Goal: Task Accomplishment & Management: Use online tool/utility

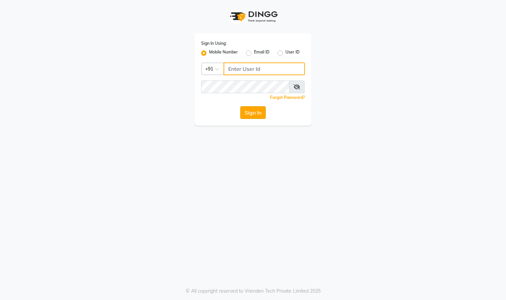
type input "9324525471"
click at [247, 110] on button "Sign In" at bounding box center [252, 112] width 25 height 13
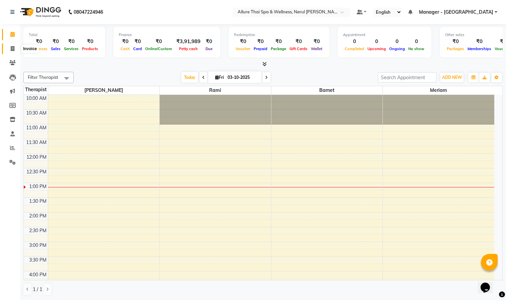
click at [11, 46] on icon at bounding box center [13, 48] width 4 height 5
select select "8529"
select select "service"
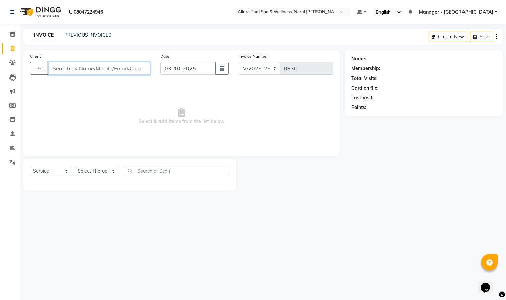
click at [78, 73] on input "Client" at bounding box center [99, 68] width 102 height 13
paste input "9372084506"
click at [100, 69] on input "9372084506" at bounding box center [99, 68] width 102 height 13
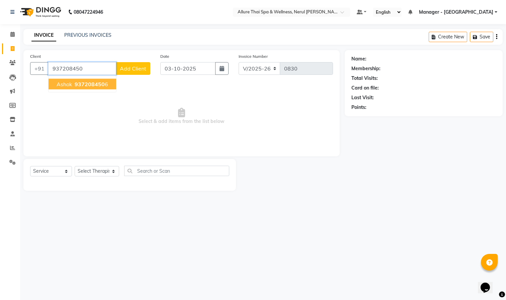
click at [99, 81] on span "937208450" at bounding box center [90, 84] width 30 height 7
type input "9372084506"
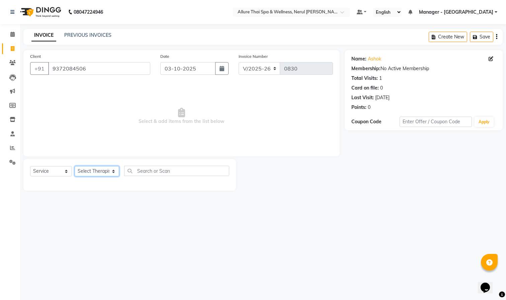
click at [102, 173] on select "Select Therapist Barnet Manager - [PERSON_NAME] [PERSON_NAME] [PERSON_NAME]" at bounding box center [97, 171] width 44 height 10
select select "91447"
click at [75, 167] on select "Select Therapist Barnet Manager - [PERSON_NAME] [PERSON_NAME] [PERSON_NAME]" at bounding box center [97, 171] width 44 height 10
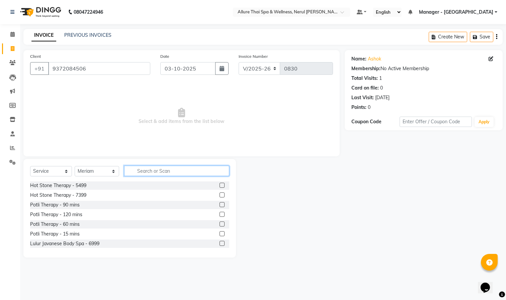
click at [150, 170] on input "text" at bounding box center [176, 171] width 105 height 10
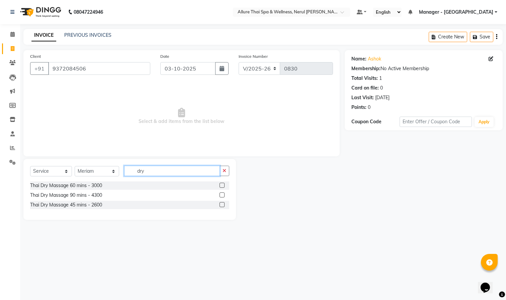
type input "dry"
click at [222, 204] on label at bounding box center [221, 204] width 5 height 5
click at [222, 204] on input "checkbox" at bounding box center [221, 205] width 4 height 4
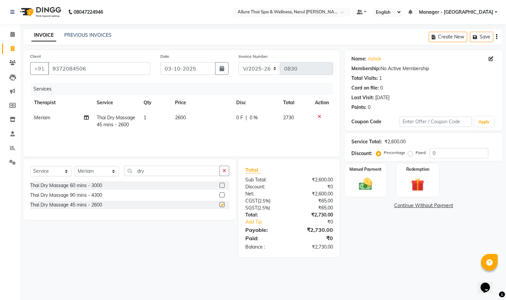
checkbox input "false"
click at [188, 67] on input "03-10-2025" at bounding box center [187, 68] width 55 height 13
select select "10"
select select "2025"
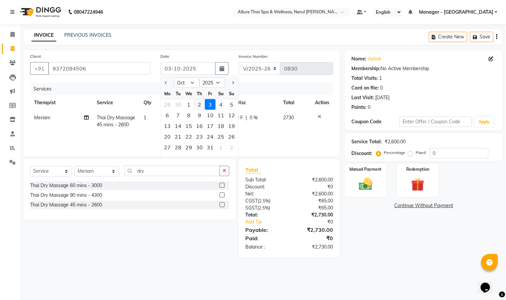
click at [201, 104] on div "2" at bounding box center [199, 104] width 11 height 11
type input "02-10-2025"
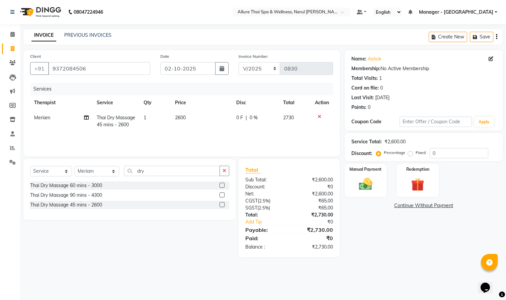
click at [406, 152] on div "Percentage Fixed" at bounding box center [403, 153] width 52 height 9
click at [415, 153] on label "Fixed" at bounding box center [420, 153] width 10 height 6
click at [409, 153] on input "Fixed" at bounding box center [411, 152] width 5 height 5
radio input "true"
click at [451, 153] on input "0" at bounding box center [458, 153] width 59 height 10
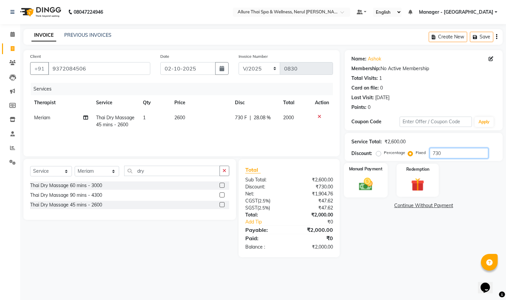
type input "730"
click at [360, 186] on img at bounding box center [365, 185] width 22 height 16
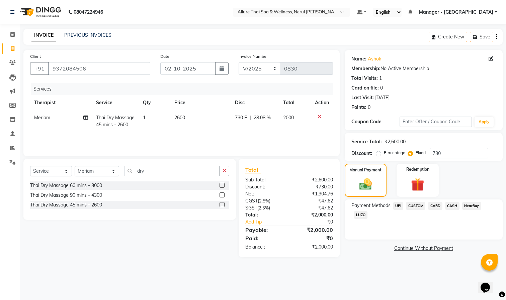
click at [398, 206] on span "UPI" at bounding box center [398, 206] width 10 height 8
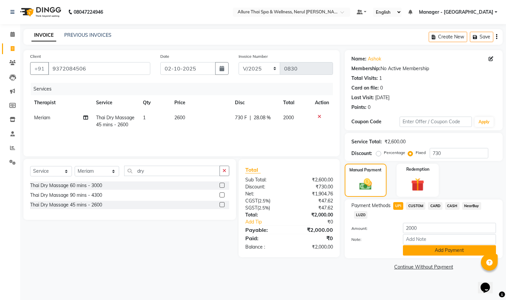
click at [425, 249] on button "Add Payment" at bounding box center [449, 250] width 93 height 10
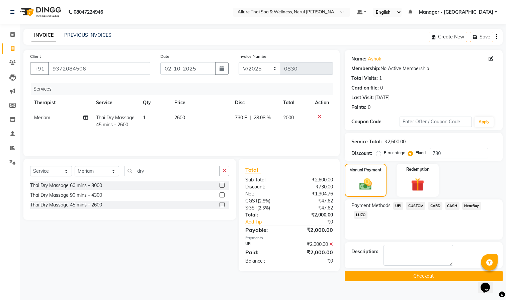
click at [406, 278] on button "Checkout" at bounding box center [423, 276] width 158 height 10
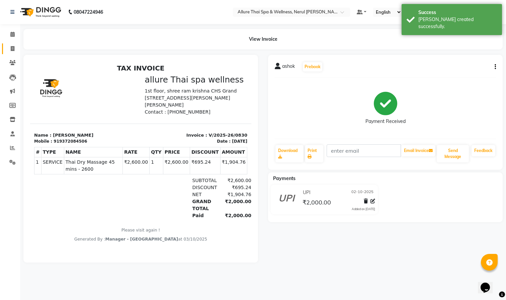
click at [13, 43] on link "Invoice" at bounding box center [10, 48] width 16 height 11
select select "8529"
select select "service"
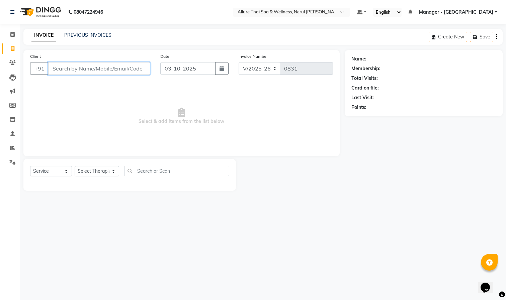
click at [112, 67] on input "Client" at bounding box center [99, 68] width 102 height 13
paste input "9820809445"
type input "9820809445"
click at [134, 67] on span "Add Client" at bounding box center [133, 68] width 26 height 7
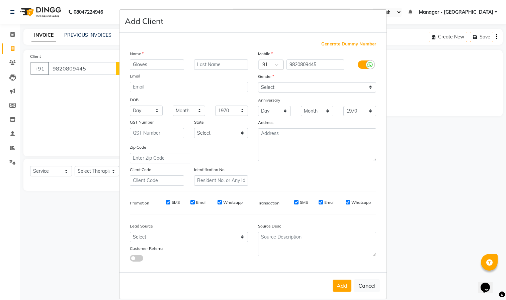
type input "Gloves"
click at [289, 89] on select "Select [DEMOGRAPHIC_DATA] [DEMOGRAPHIC_DATA] Other Prefer Not To Say" at bounding box center [317, 87] width 118 height 10
select select "[DEMOGRAPHIC_DATA]"
click at [258, 82] on select "Select [DEMOGRAPHIC_DATA] [DEMOGRAPHIC_DATA] Other Prefer Not To Say" at bounding box center [317, 87] width 118 height 10
click at [333, 286] on button "Add" at bounding box center [341, 286] width 19 height 12
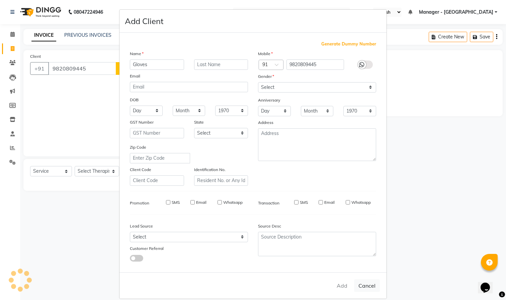
select select
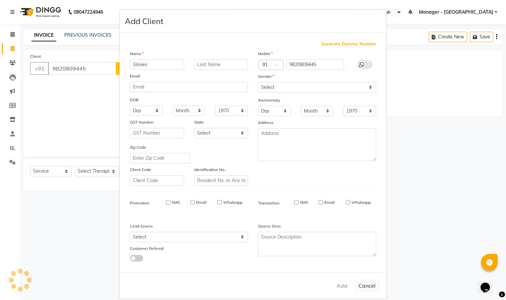
select select
checkbox input "false"
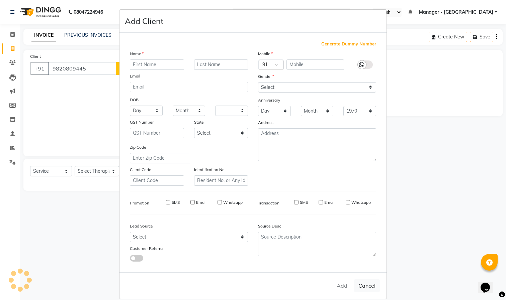
checkbox input "false"
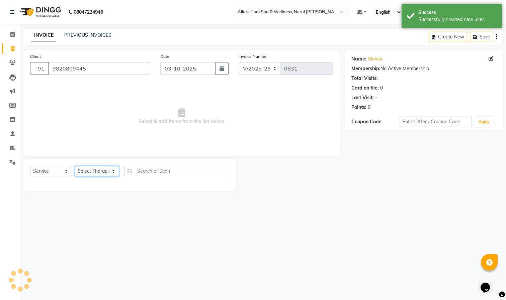
click at [86, 174] on select "Select Therapist Barnet Manager - [PERSON_NAME] [PERSON_NAME] [PERSON_NAME]" at bounding box center [97, 171] width 44 height 10
click at [91, 174] on select "Select Therapist Barnet Manager - [PERSON_NAME] [PERSON_NAME] [PERSON_NAME]" at bounding box center [97, 171] width 44 height 10
select select "85288"
click at [75, 167] on select "Select Therapist Barnet Manager - [PERSON_NAME] [PERSON_NAME] [PERSON_NAME]" at bounding box center [97, 171] width 44 height 10
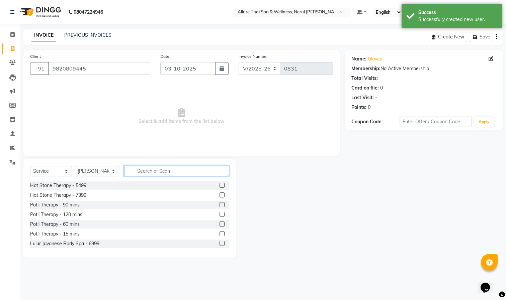
click at [144, 174] on input "text" at bounding box center [176, 171] width 105 height 10
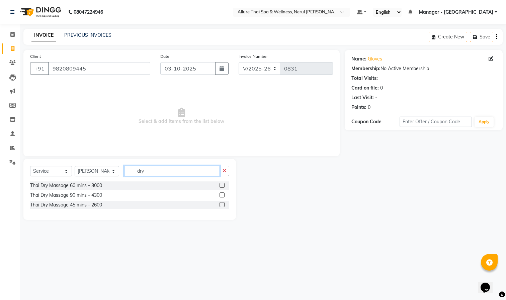
type input "dry"
click at [220, 184] on label at bounding box center [221, 185] width 5 height 5
click at [220, 184] on input "checkbox" at bounding box center [221, 186] width 4 height 4
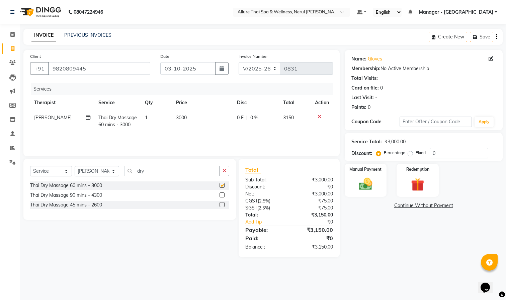
checkbox input "false"
click at [417, 155] on label "Fixed" at bounding box center [420, 153] width 10 height 6
click at [414, 155] on input "Fixed" at bounding box center [411, 152] width 5 height 5
radio input "true"
click at [444, 154] on input "0" at bounding box center [458, 153] width 59 height 10
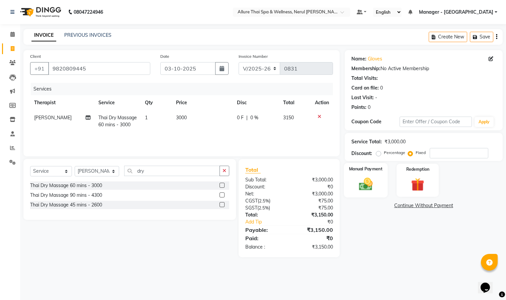
click at [371, 172] on label "Manual Payment" at bounding box center [365, 169] width 33 height 6
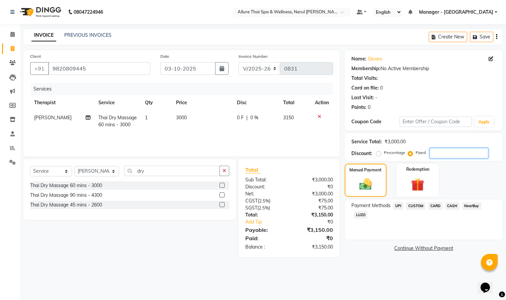
click at [445, 155] on input "number" at bounding box center [458, 153] width 59 height 10
type input "1650"
click at [450, 206] on span "CASH" at bounding box center [452, 206] width 14 height 8
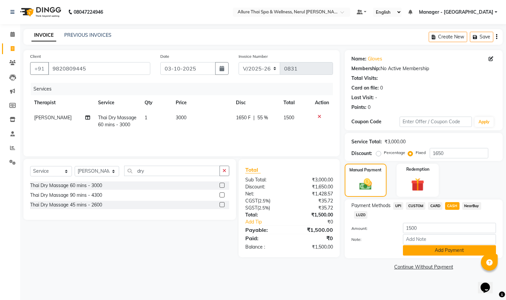
click at [438, 248] on button "Add Payment" at bounding box center [449, 250] width 93 height 10
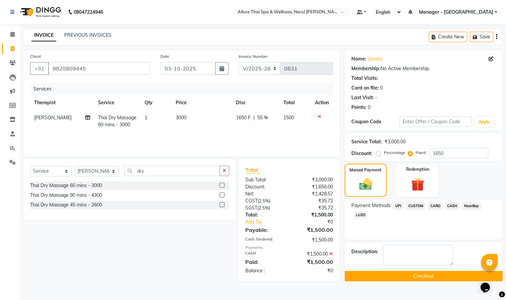
click at [359, 274] on button "Checkout" at bounding box center [423, 276] width 158 height 10
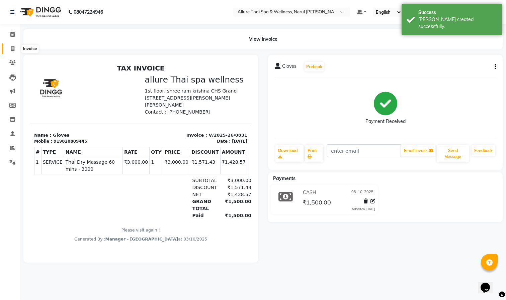
click at [12, 46] on icon at bounding box center [13, 48] width 4 height 5
select select "8529"
select select "service"
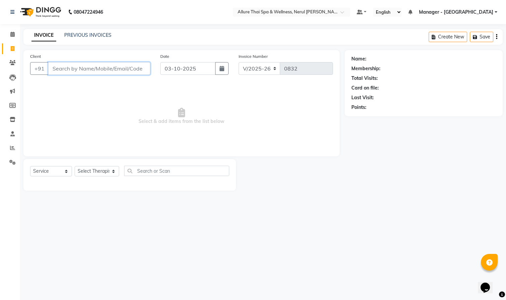
click at [117, 73] on input "Client" at bounding box center [99, 68] width 102 height 13
paste input "9137903346"
type input "9137903346"
click at [138, 68] on span "Add Client" at bounding box center [133, 68] width 26 height 7
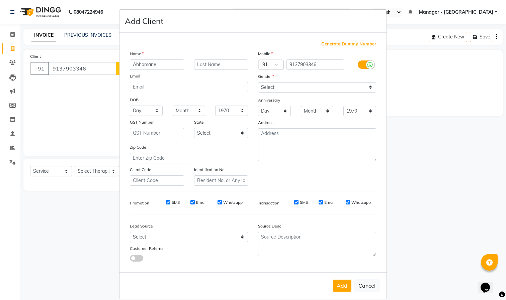
type input "Abhamane"
click at [319, 88] on select "Select [DEMOGRAPHIC_DATA] [DEMOGRAPHIC_DATA] Other Prefer Not To Say" at bounding box center [317, 87] width 118 height 10
select select "[DEMOGRAPHIC_DATA]"
click at [258, 82] on select "Select [DEMOGRAPHIC_DATA] [DEMOGRAPHIC_DATA] Other Prefer Not To Say" at bounding box center [317, 87] width 118 height 10
click at [335, 282] on button "Add" at bounding box center [341, 286] width 19 height 12
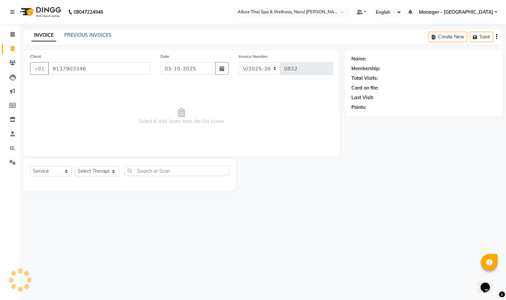
select select
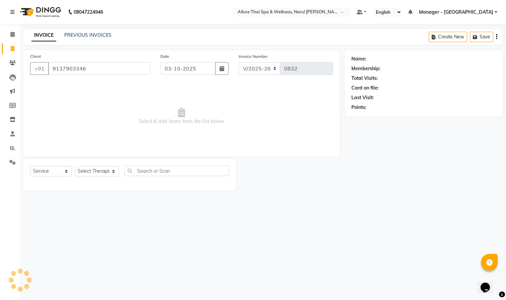
select select
checkbox input "false"
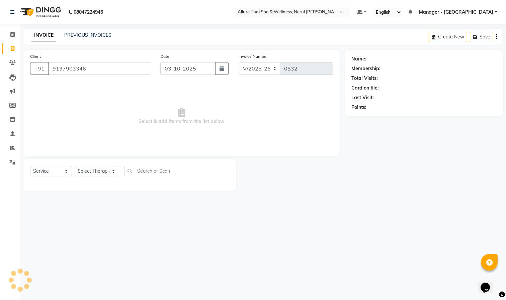
checkbox input "false"
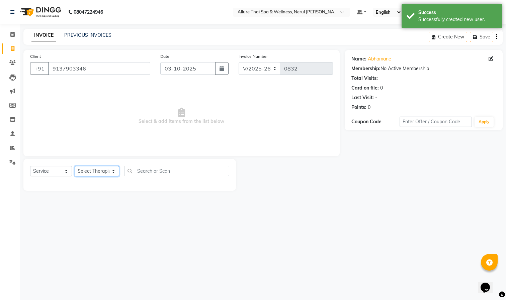
click at [91, 171] on select "Select Therapist Barnet Manager - [PERSON_NAME] [PERSON_NAME] [PERSON_NAME]" at bounding box center [97, 171] width 44 height 10
select select "91026"
click at [75, 167] on select "Select Therapist Barnet Manager - [PERSON_NAME] [PERSON_NAME] [PERSON_NAME]" at bounding box center [97, 171] width 44 height 10
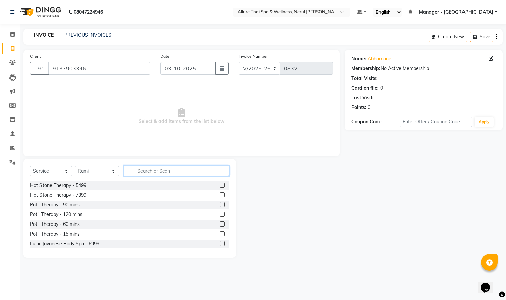
click at [180, 171] on input "text" at bounding box center [176, 171] width 105 height 10
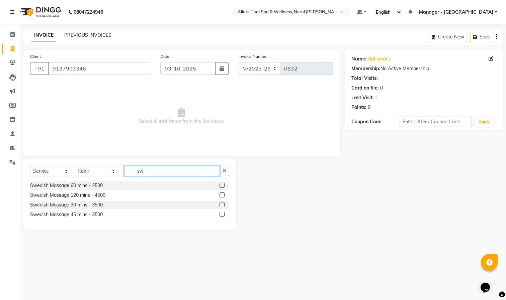
type input "sw"
click at [222, 184] on label at bounding box center [221, 185] width 5 height 5
click at [222, 184] on input "checkbox" at bounding box center [221, 186] width 4 height 4
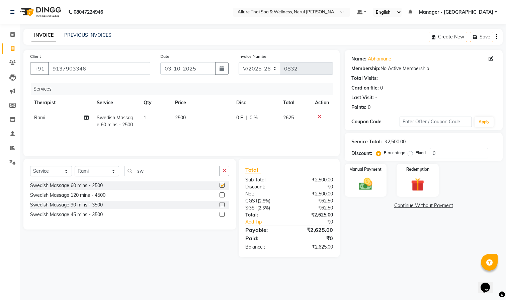
checkbox input "false"
click at [415, 154] on label "Fixed" at bounding box center [420, 153] width 10 height 6
click at [412, 154] on input "Fixed" at bounding box center [411, 152] width 5 height 5
radio input "true"
click at [453, 154] on input "0" at bounding box center [458, 153] width 59 height 10
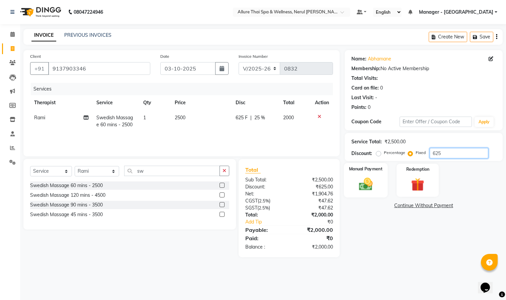
type input "625"
click at [359, 177] on img at bounding box center [365, 185] width 22 height 16
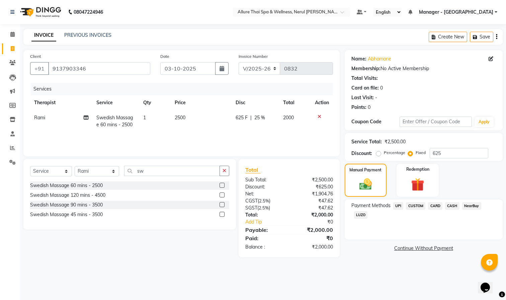
click at [399, 206] on span "UPI" at bounding box center [398, 206] width 10 height 8
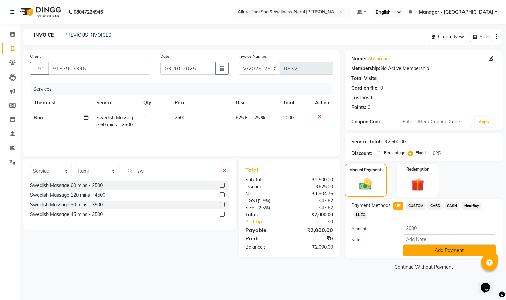
click at [433, 254] on button "Add Payment" at bounding box center [449, 250] width 93 height 10
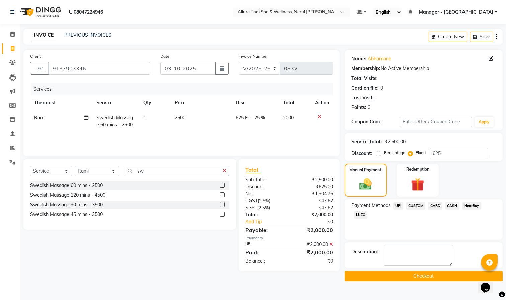
click at [399, 278] on button "Checkout" at bounding box center [423, 276] width 158 height 10
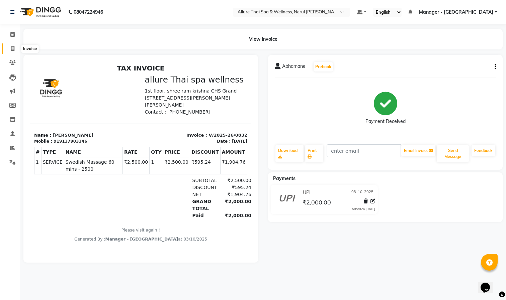
click at [10, 48] on span at bounding box center [13, 49] width 12 height 8
select select "service"
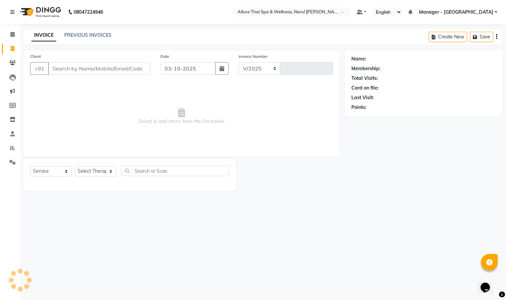
select select "8529"
type input "0833"
click at [81, 34] on link "PREVIOUS INVOICES" at bounding box center [87, 35] width 47 height 6
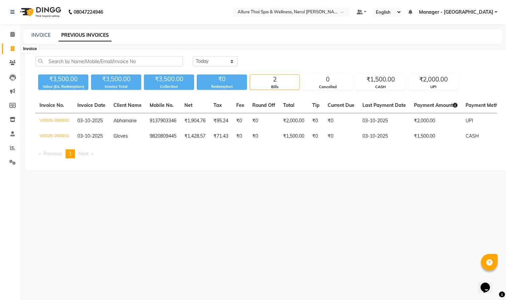
click at [11, 45] on span at bounding box center [13, 49] width 12 height 8
select select "8529"
select select "service"
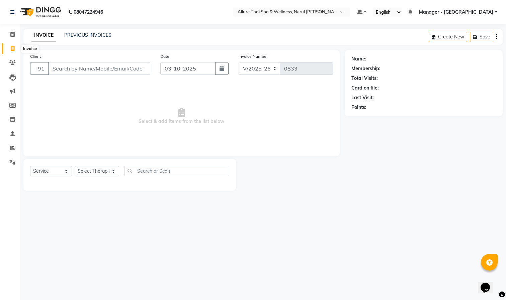
click at [9, 46] on span at bounding box center [13, 49] width 12 height 8
select select "8529"
select select "service"
click at [91, 68] on input "Client" at bounding box center [99, 68] width 102 height 13
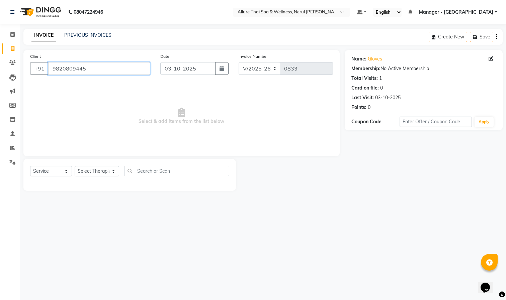
click at [121, 71] on input "9820809445" at bounding box center [99, 68] width 102 height 13
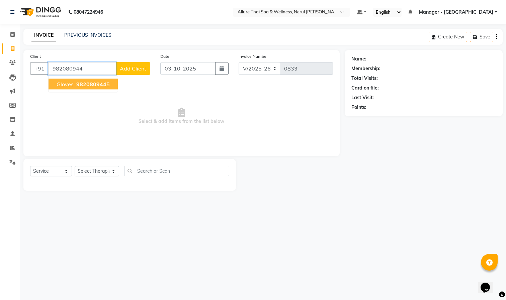
click at [85, 86] on span "982080944" at bounding box center [91, 84] width 30 height 7
type input "9820809445"
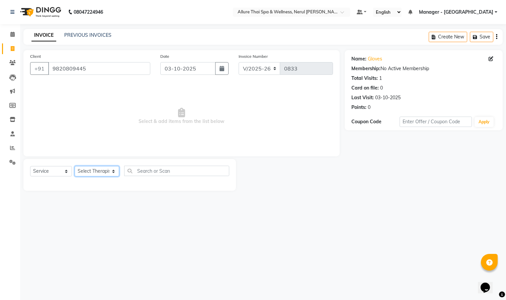
click at [100, 173] on select "Select Therapist Barnet Manager - [PERSON_NAME] [PERSON_NAME] [PERSON_NAME]" at bounding box center [97, 171] width 44 height 10
select select "85288"
click at [75, 167] on select "Select Therapist Barnet Manager - [PERSON_NAME] [PERSON_NAME] [PERSON_NAME]" at bounding box center [97, 171] width 44 height 10
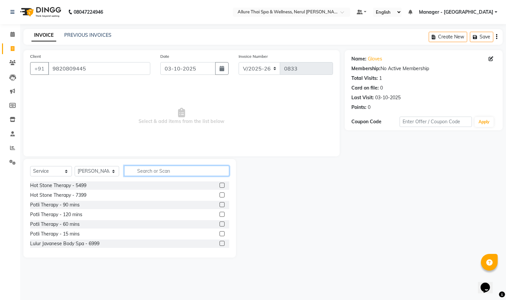
click at [154, 169] on input "text" at bounding box center [176, 171] width 105 height 10
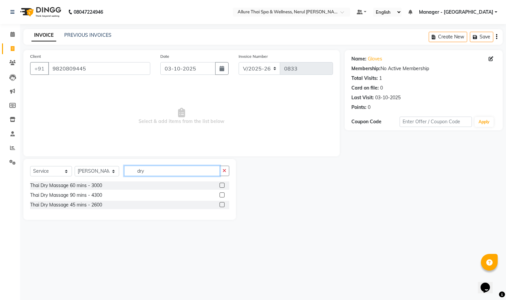
type input "dry"
click at [223, 186] on label at bounding box center [221, 185] width 5 height 5
click at [223, 186] on input "checkbox" at bounding box center [221, 186] width 4 height 4
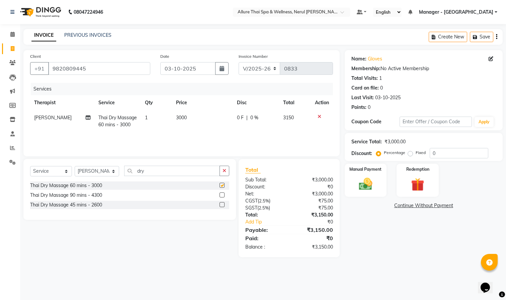
checkbox input "false"
click at [415, 153] on label "Fixed" at bounding box center [420, 153] width 10 height 6
click at [409, 153] on input "Fixed" at bounding box center [411, 152] width 5 height 5
radio input "true"
click at [441, 155] on input "0" at bounding box center [458, 153] width 59 height 10
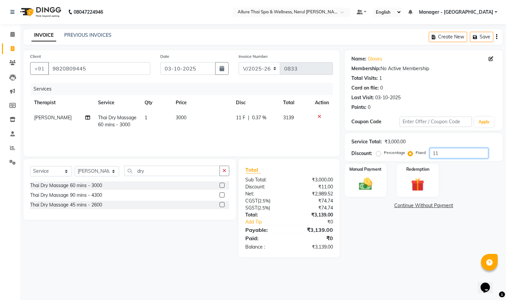
type input "1"
type input "1650"
click at [375, 177] on img at bounding box center [365, 185] width 22 height 16
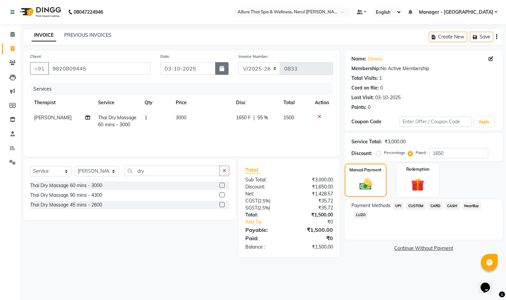
click at [219, 68] on icon "button" at bounding box center [221, 68] width 5 height 5
select select "10"
select select "2025"
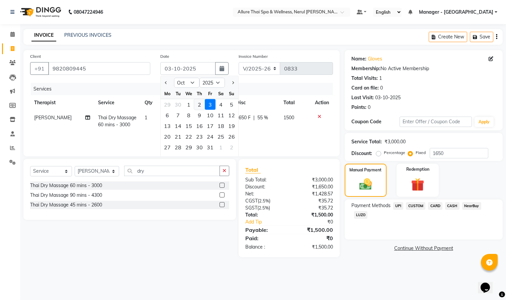
click at [199, 105] on div "2" at bounding box center [199, 104] width 11 height 11
type input "02-10-2025"
radio input "true"
type input "0"
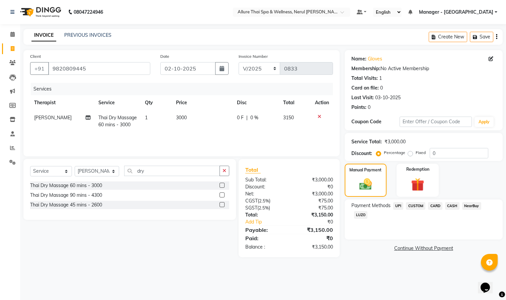
click at [415, 153] on label "Fixed" at bounding box center [420, 153] width 10 height 6
click at [409, 153] on input "Fixed" at bounding box center [411, 152] width 5 height 5
radio input "true"
click at [443, 155] on input "0" at bounding box center [458, 153] width 59 height 10
type input "1650"
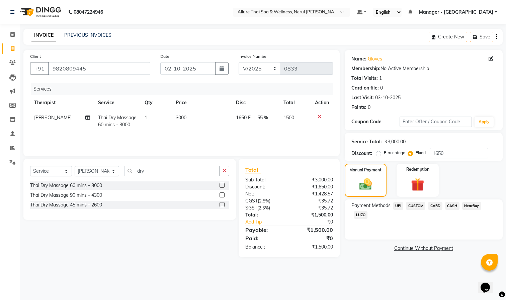
click at [450, 204] on span "CASH" at bounding box center [452, 206] width 14 height 8
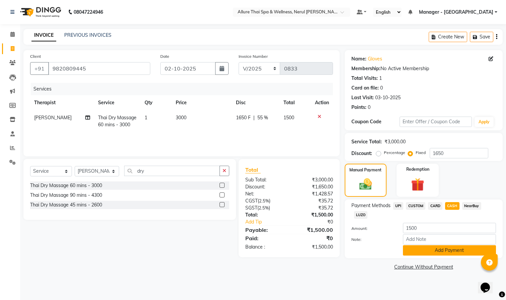
click at [428, 254] on button "Add Payment" at bounding box center [449, 250] width 93 height 10
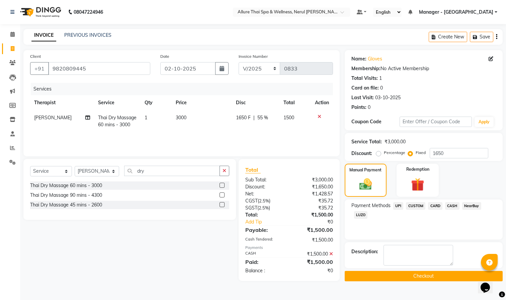
click at [400, 279] on button "Checkout" at bounding box center [423, 276] width 158 height 10
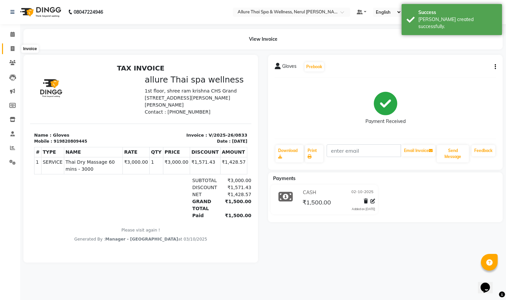
click at [11, 46] on icon at bounding box center [13, 48] width 4 height 5
select select "service"
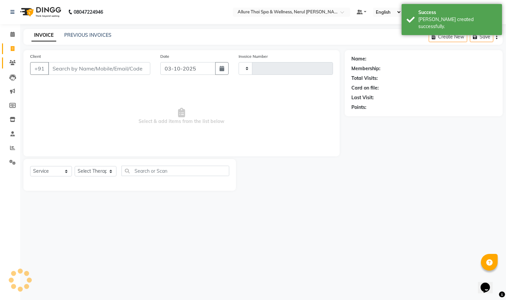
type input "0834"
select select "8529"
click at [11, 65] on span at bounding box center [13, 63] width 12 height 8
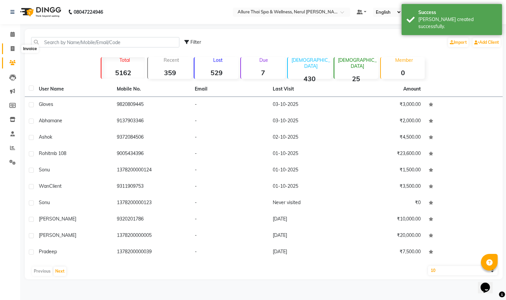
click at [11, 46] on icon at bounding box center [13, 48] width 4 height 5
select select "8529"
select select "service"
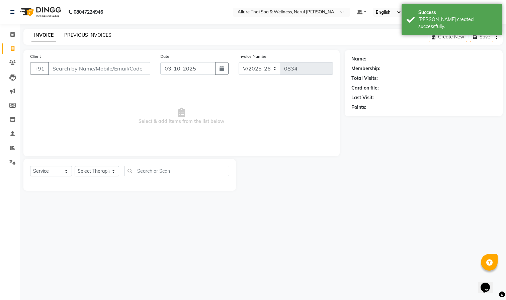
click at [80, 34] on link "PREVIOUS INVOICES" at bounding box center [87, 35] width 47 height 6
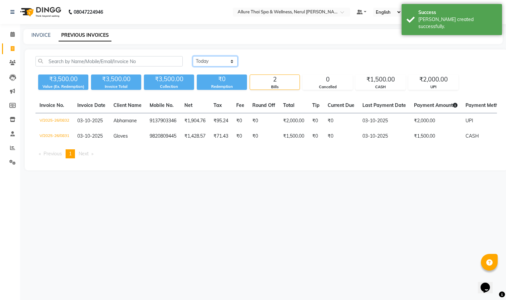
click at [218, 63] on select "[DATE] [DATE] Custom Range" at bounding box center [215, 61] width 45 height 10
select select "[DATE]"
click at [193, 56] on select "[DATE] [DATE] Custom Range" at bounding box center [215, 61] width 45 height 10
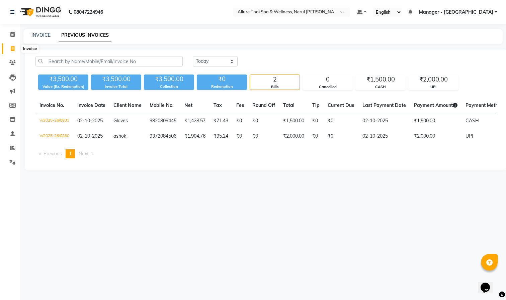
click at [10, 46] on span at bounding box center [13, 49] width 12 height 8
select select "service"
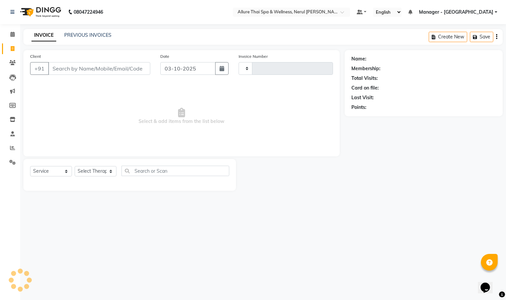
type input "0834"
select select "8529"
click at [102, 66] on input "Client" at bounding box center [99, 68] width 102 height 13
paste input "9137903346"
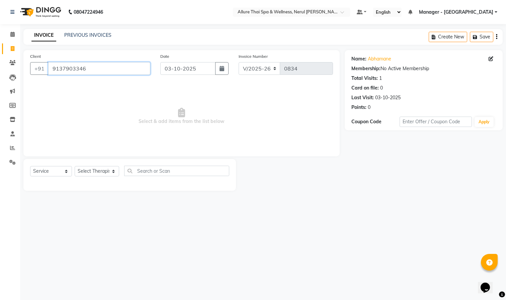
click at [126, 71] on input "9137903346" at bounding box center [99, 68] width 102 height 13
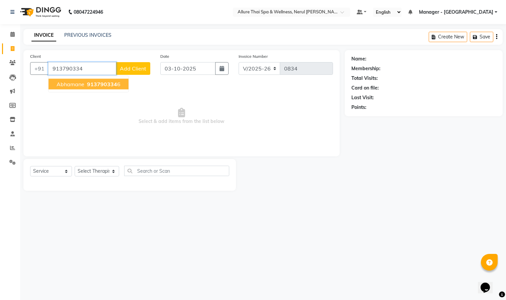
click at [113, 84] on span "913790334" at bounding box center [102, 84] width 30 height 7
type input "9137903346"
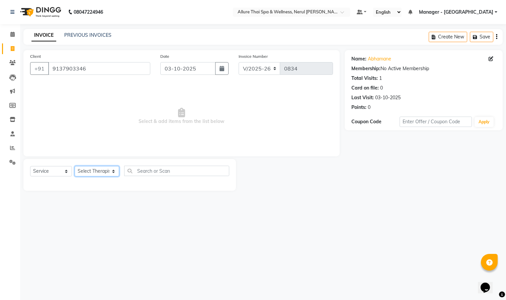
click at [91, 172] on select "Select Therapist Barnet Manager - [PERSON_NAME] [PERSON_NAME] [PERSON_NAME]" at bounding box center [97, 171] width 44 height 10
select select "91026"
click at [75, 167] on select "Select Therapist Barnet Manager - [PERSON_NAME] [PERSON_NAME] [PERSON_NAME]" at bounding box center [97, 171] width 44 height 10
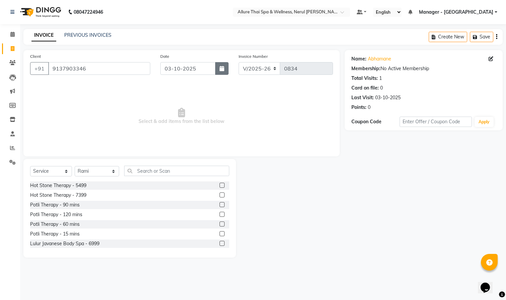
click at [221, 66] on icon "button" at bounding box center [221, 68] width 5 height 5
select select "10"
select select "2025"
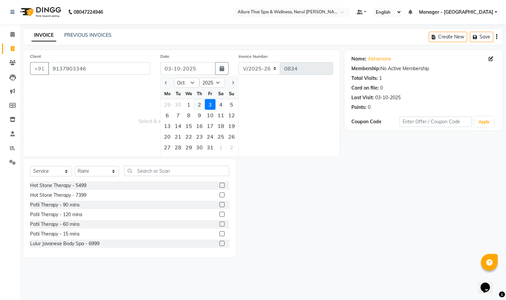
click at [201, 105] on div "2" at bounding box center [199, 104] width 11 height 11
type input "02-10-2025"
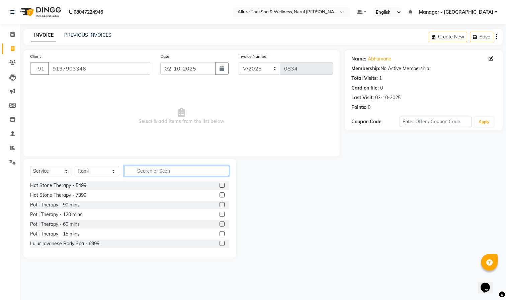
click at [175, 174] on input "text" at bounding box center [176, 171] width 105 height 10
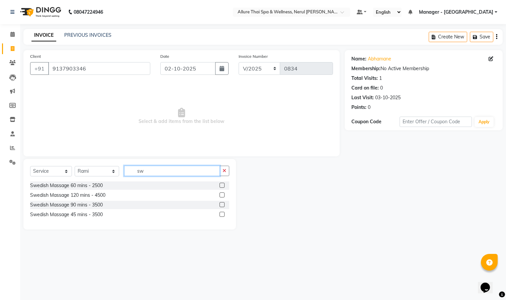
type input "sw"
click at [223, 185] on label at bounding box center [221, 185] width 5 height 5
click at [223, 185] on input "checkbox" at bounding box center [221, 186] width 4 height 4
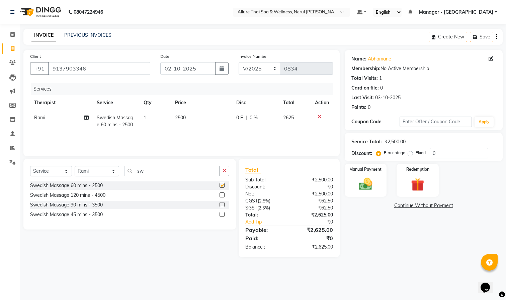
checkbox input "false"
click at [415, 154] on label "Fixed" at bounding box center [420, 153] width 10 height 6
click at [409, 154] on input "Fixed" at bounding box center [411, 152] width 5 height 5
radio input "true"
click at [449, 157] on input "0" at bounding box center [458, 153] width 59 height 10
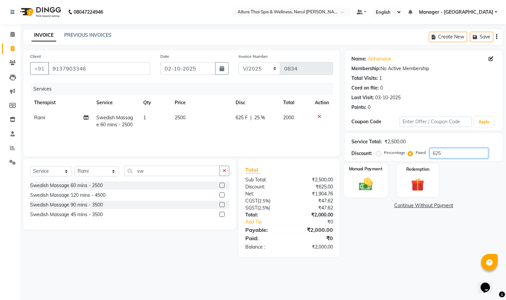
type input "625"
click at [366, 182] on img at bounding box center [365, 185] width 22 height 16
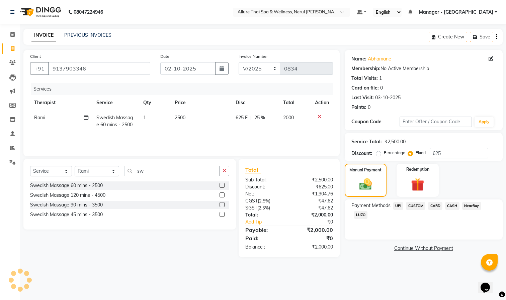
click at [398, 207] on span "UPI" at bounding box center [398, 206] width 10 height 8
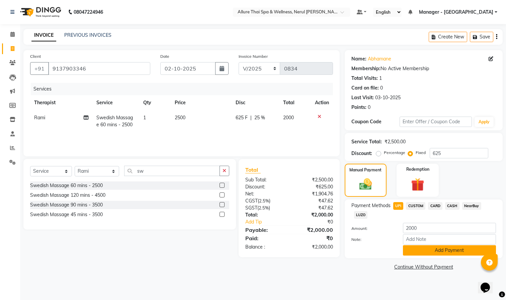
click at [436, 251] on button "Add Payment" at bounding box center [449, 250] width 93 height 10
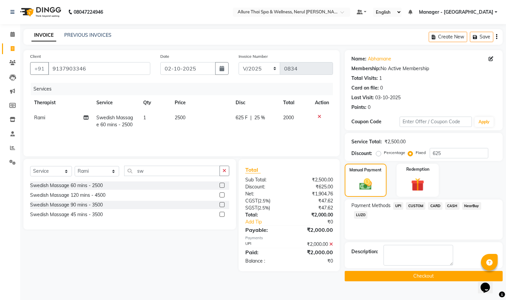
click at [418, 275] on button "Checkout" at bounding box center [423, 276] width 158 height 10
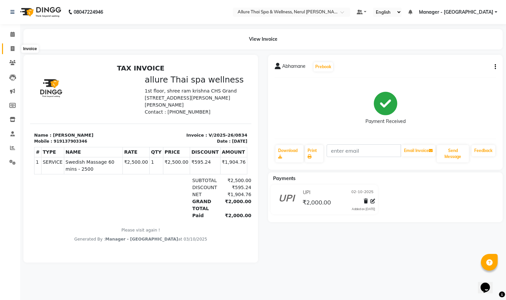
click at [11, 46] on icon at bounding box center [13, 48] width 4 height 5
select select "8529"
select select "service"
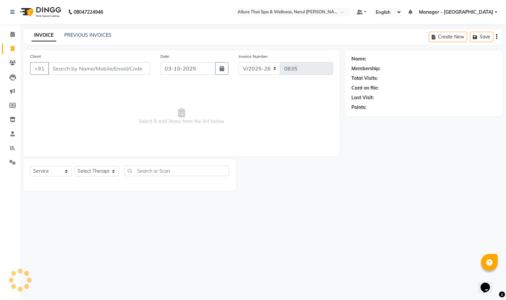
click at [96, 66] on input "Client" at bounding box center [99, 68] width 102 height 13
type input "9999266621"
click at [134, 69] on span "Add Client" at bounding box center [133, 68] width 26 height 7
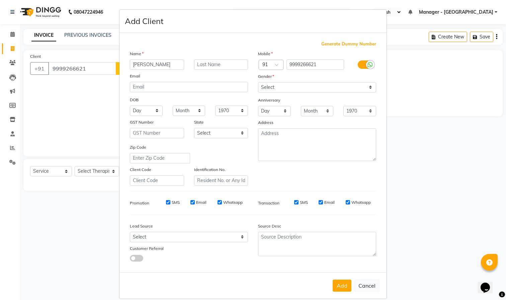
type input "[PERSON_NAME]"
click at [311, 87] on select "Select [DEMOGRAPHIC_DATA] [DEMOGRAPHIC_DATA] Other Prefer Not To Say" at bounding box center [317, 87] width 118 height 10
select select "[DEMOGRAPHIC_DATA]"
click at [258, 82] on select "Select [DEMOGRAPHIC_DATA] [DEMOGRAPHIC_DATA] Other Prefer Not To Say" at bounding box center [317, 87] width 118 height 10
click at [335, 286] on button "Add" at bounding box center [341, 286] width 19 height 12
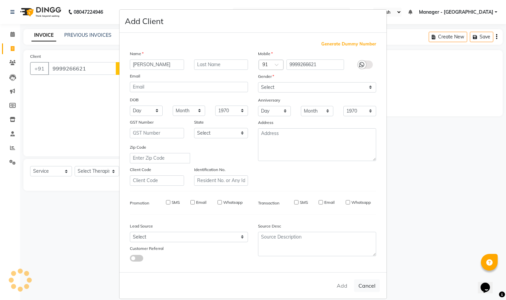
select select
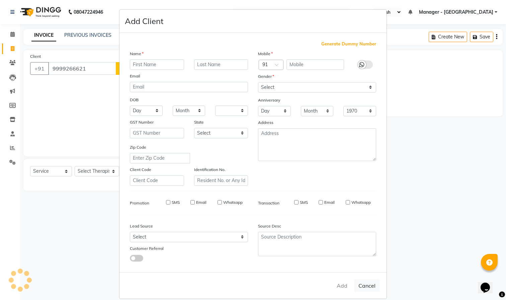
select select
checkbox input "false"
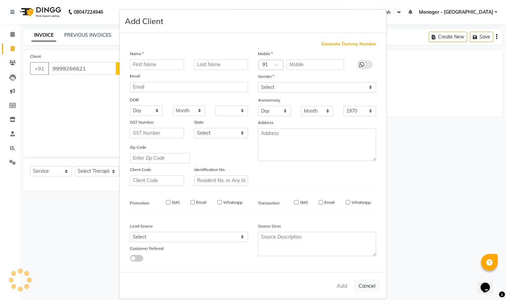
checkbox input "false"
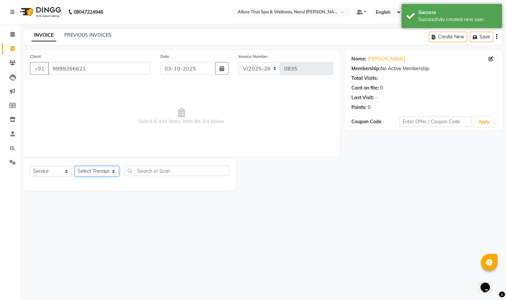
click at [95, 172] on select "Select Therapist Barnet Manager - [PERSON_NAME] [PERSON_NAME] [PERSON_NAME]" at bounding box center [97, 171] width 44 height 10
select select "91447"
click at [75, 167] on select "Select Therapist Barnet Manager - [PERSON_NAME] [PERSON_NAME] [PERSON_NAME]" at bounding box center [97, 171] width 44 height 10
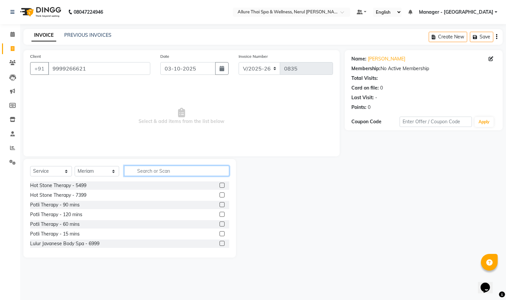
click at [166, 172] on input "text" at bounding box center [176, 171] width 105 height 10
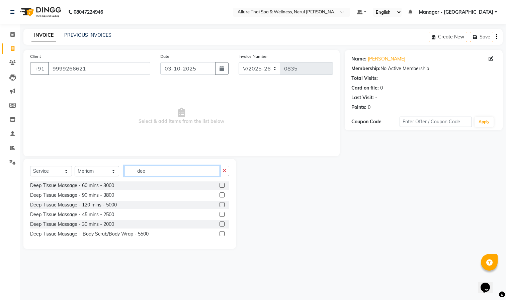
type input "dee"
click at [221, 184] on label at bounding box center [221, 185] width 5 height 5
click at [221, 184] on input "checkbox" at bounding box center [221, 186] width 4 height 4
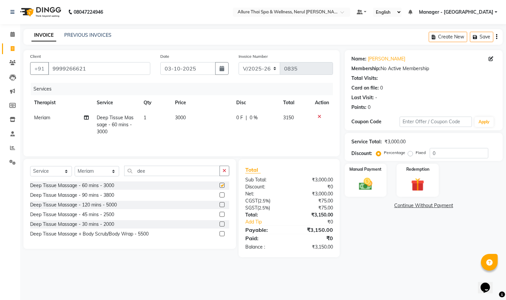
checkbox input "false"
click at [415, 154] on label "Fixed" at bounding box center [420, 153] width 10 height 6
click at [409, 154] on input "Fixed" at bounding box center [411, 152] width 5 height 5
radio input "true"
click at [445, 154] on input "0" at bounding box center [458, 153] width 59 height 10
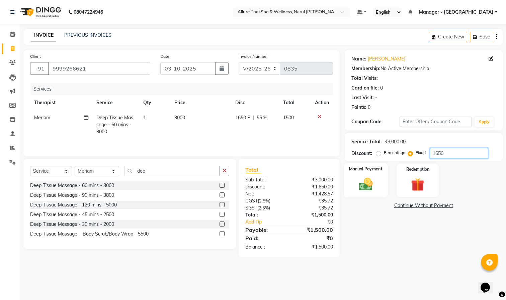
type input "1650"
click at [369, 179] on img at bounding box center [365, 185] width 22 height 16
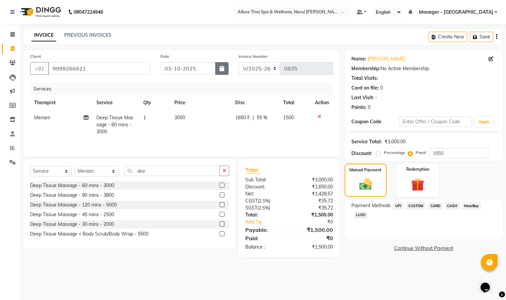
click at [218, 69] on button "button" at bounding box center [221, 68] width 13 height 13
select select "10"
select select "2025"
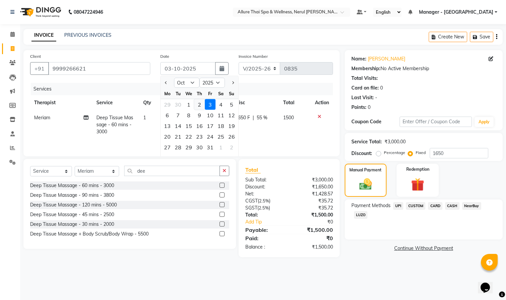
click at [200, 104] on div "2" at bounding box center [199, 104] width 11 height 11
type input "02-10-2025"
radio input "true"
type input "0"
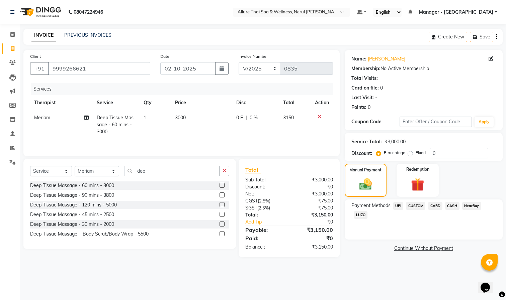
click at [415, 153] on label "Fixed" at bounding box center [420, 153] width 10 height 6
click at [409, 153] on input "Fixed" at bounding box center [411, 152] width 5 height 5
radio input "true"
click at [459, 154] on input "0" at bounding box center [458, 153] width 59 height 10
type input "1650"
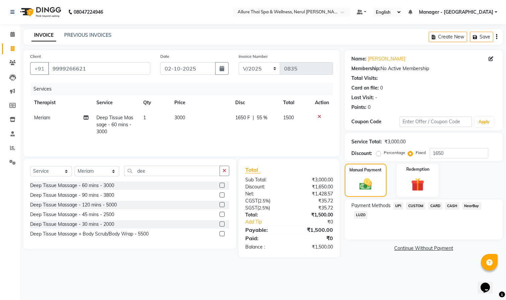
click at [400, 204] on span "UPI" at bounding box center [398, 206] width 10 height 8
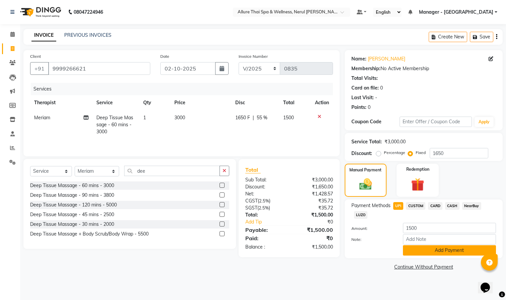
click at [429, 251] on button "Add Payment" at bounding box center [449, 250] width 93 height 10
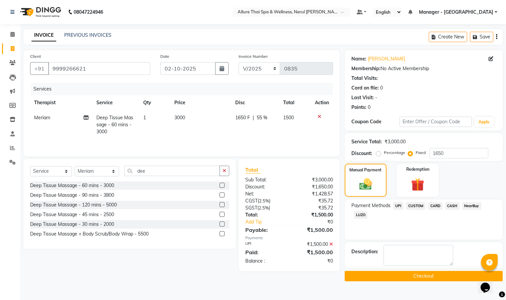
click at [419, 276] on button "Checkout" at bounding box center [423, 276] width 158 height 10
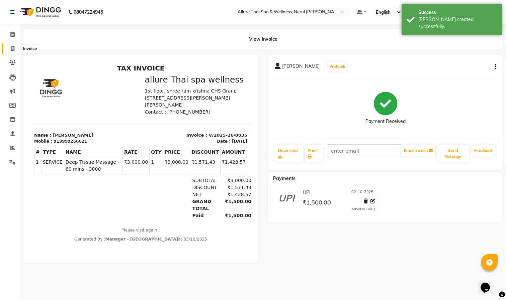
click at [12, 46] on icon at bounding box center [13, 48] width 4 height 5
select select "8529"
select select "service"
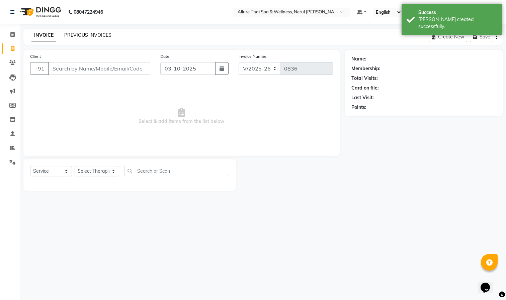
click at [86, 32] on link "PREVIOUS INVOICES" at bounding box center [87, 35] width 47 height 6
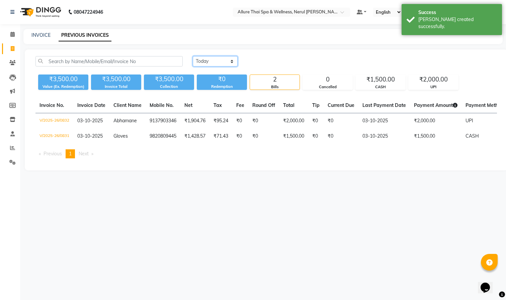
click at [204, 58] on select "[DATE] [DATE] Custom Range" at bounding box center [215, 61] width 45 height 10
click at [193, 56] on select "[DATE] [DATE] Custom Range" at bounding box center [215, 61] width 45 height 10
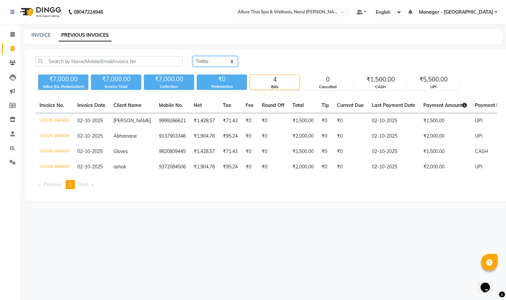
click at [219, 60] on select "[DATE] [DATE] Custom Range" at bounding box center [215, 61] width 45 height 10
select select "[DATE]"
click at [193, 56] on select "[DATE] [DATE] Custom Range" at bounding box center [215, 61] width 45 height 10
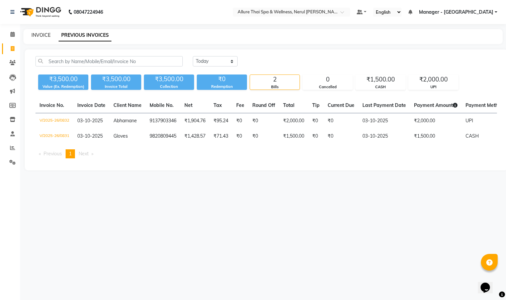
click at [34, 35] on link "INVOICE" at bounding box center [40, 35] width 19 height 6
select select "service"
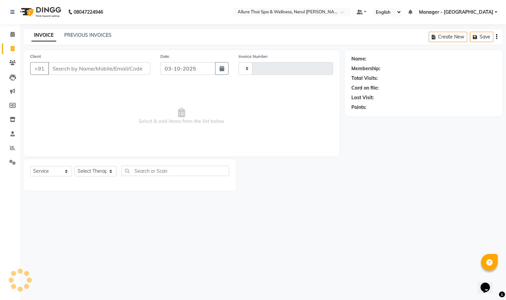
type input "0836"
select select "8529"
click at [9, 46] on span at bounding box center [13, 49] width 12 height 8
select select "8529"
select select "service"
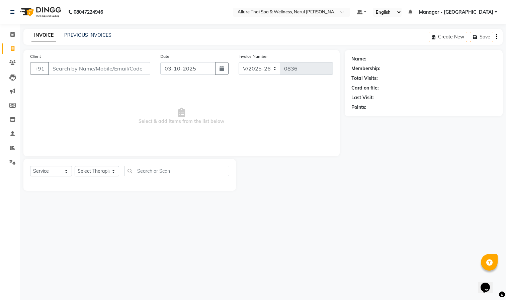
click at [103, 69] on input "Client" at bounding box center [99, 68] width 102 height 13
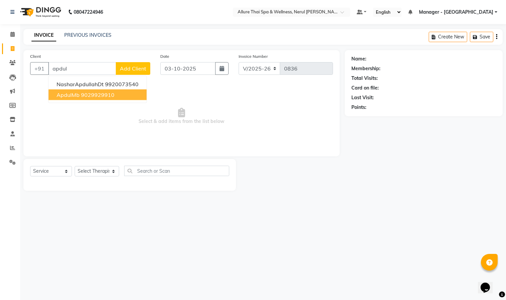
click at [70, 97] on span "ApdulMb" at bounding box center [68, 95] width 23 height 7
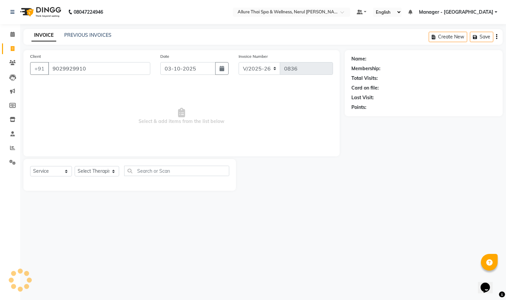
type input "9029929910"
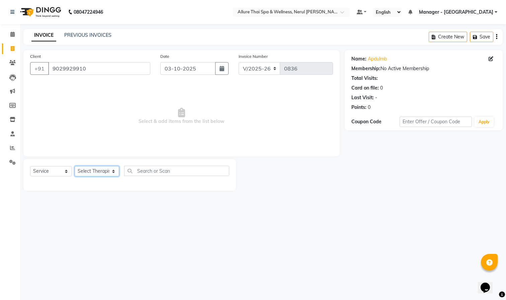
click at [98, 173] on select "Select Therapist Barnet Manager - [PERSON_NAME] [PERSON_NAME] [PERSON_NAME]" at bounding box center [97, 171] width 44 height 10
select select "91447"
click at [75, 167] on select "Select Therapist Barnet Manager - [PERSON_NAME] [PERSON_NAME] [PERSON_NAME]" at bounding box center [97, 171] width 44 height 10
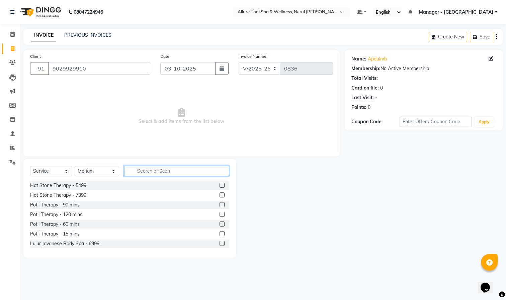
click at [150, 175] on input "text" at bounding box center [176, 171] width 105 height 10
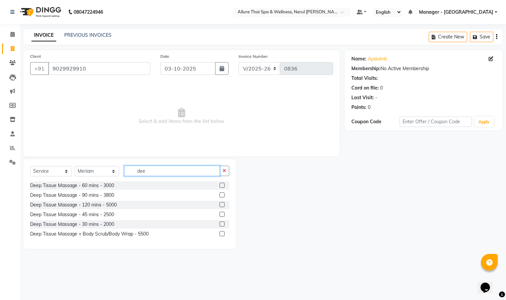
type input "dee"
click at [222, 194] on label at bounding box center [221, 195] width 5 height 5
click at [222, 194] on input "checkbox" at bounding box center [221, 195] width 4 height 4
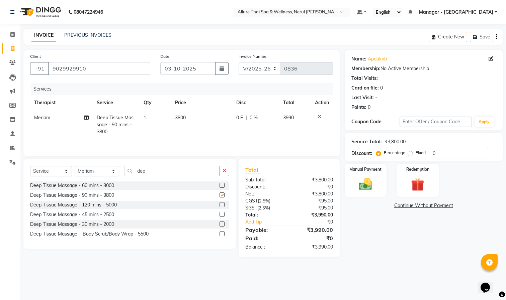
checkbox input "false"
click at [414, 178] on img at bounding box center [417, 185] width 22 height 17
click at [465, 205] on span "Package" at bounding box center [466, 207] width 19 height 8
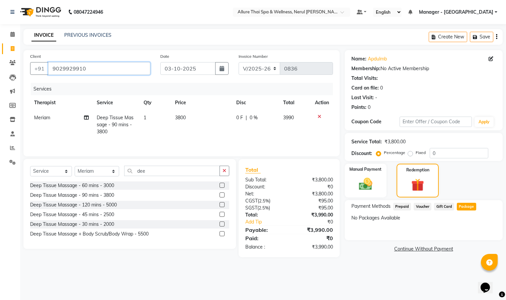
click at [118, 68] on input "9029929910" at bounding box center [99, 68] width 102 height 13
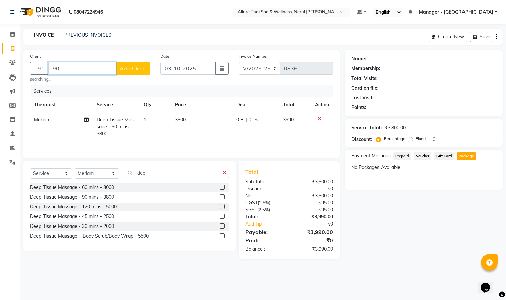
type input "9"
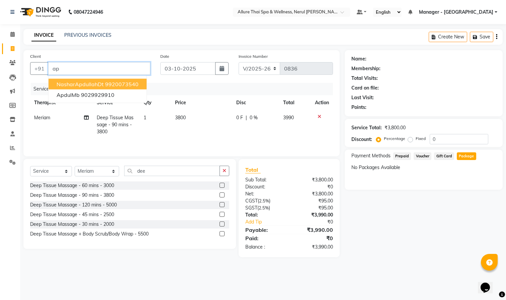
type input "a"
click at [102, 86] on span "773899" at bounding box center [112, 84] width 20 height 7
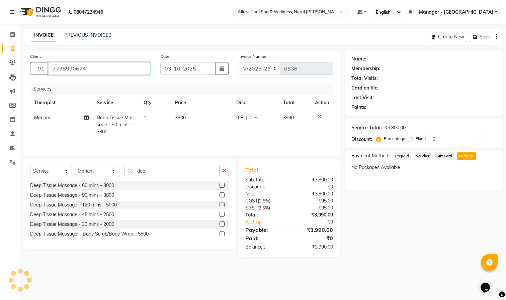
type input "7738990674"
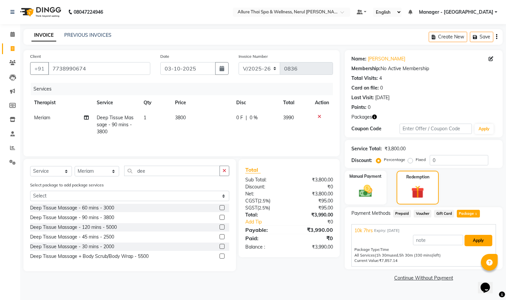
click at [473, 239] on button "Apply" at bounding box center [478, 240] width 28 height 11
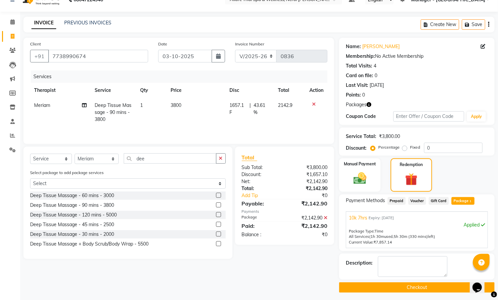
scroll to position [16, 0]
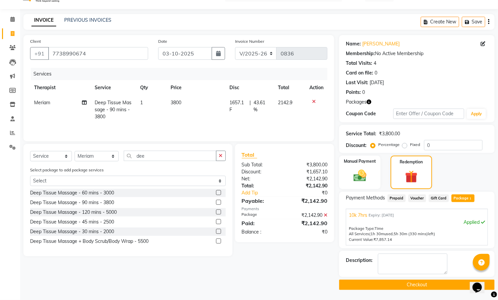
click at [404, 284] on button "Checkout" at bounding box center [417, 285] width 156 height 10
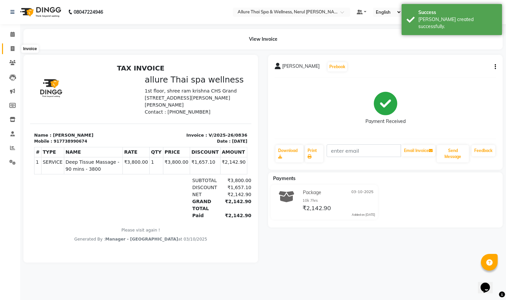
click at [9, 47] on span at bounding box center [13, 49] width 12 height 8
select select "8529"
select select "service"
